Goal: Find specific page/section: Find specific page/section

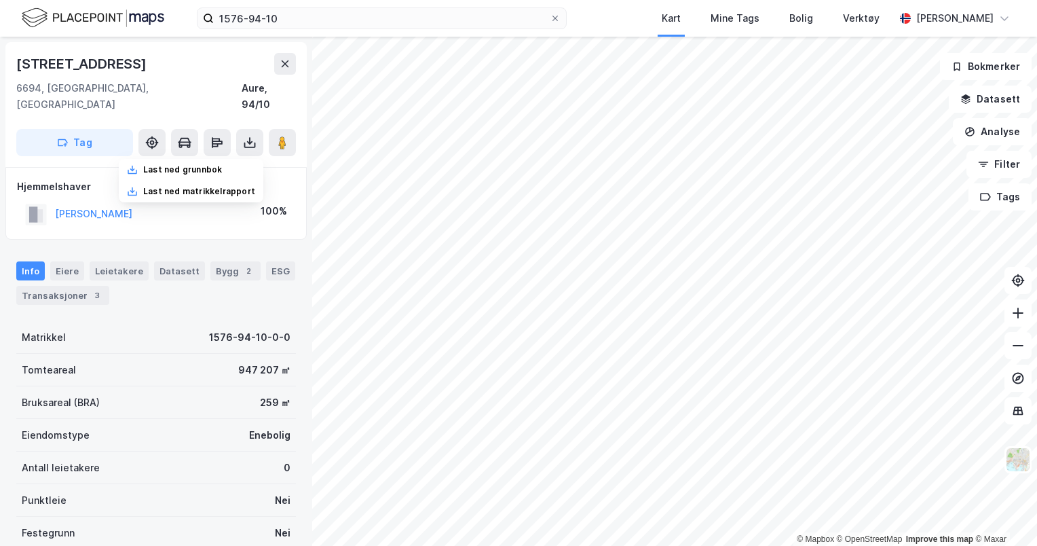
scroll to position [4, 0]
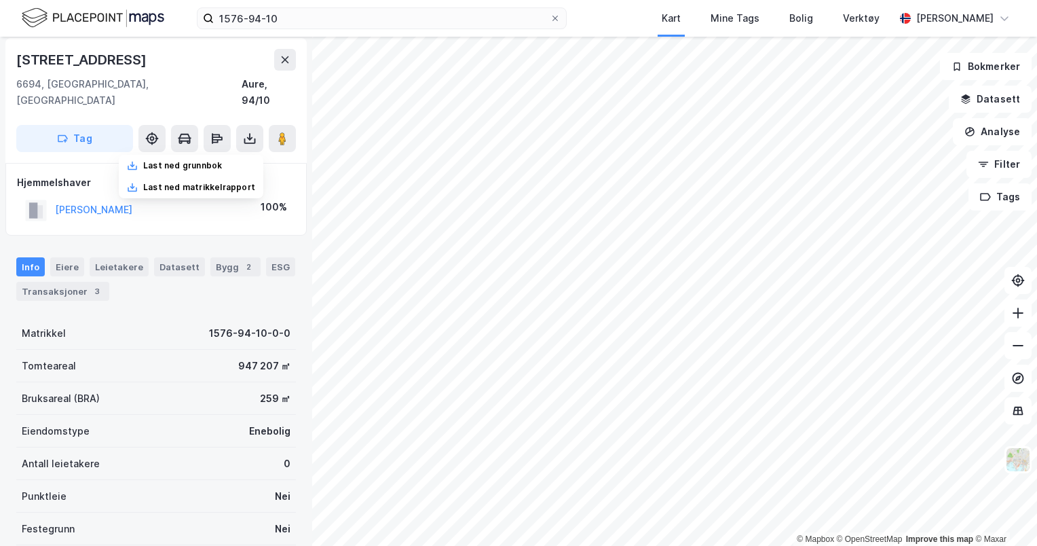
click at [616, 7] on div "1576-94-10 Kart Mine Tags Bolig Verktøy [PERSON_NAME]" at bounding box center [518, 18] width 1037 height 37
click at [96, 13] on img at bounding box center [93, 18] width 143 height 24
